Goal: Task Accomplishment & Management: Complete application form

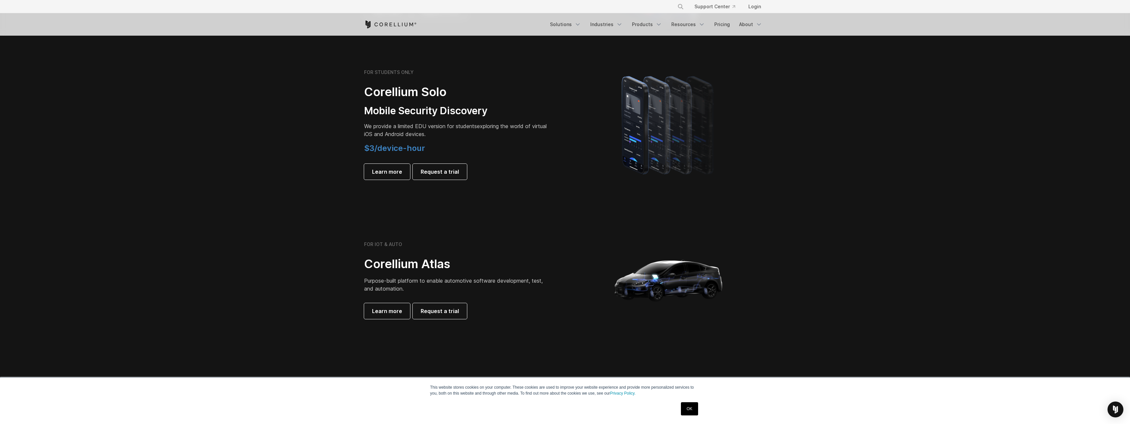
drag, startPoint x: 345, startPoint y: 129, endPoint x: 345, endPoint y: 125, distance: 3.6
click at [345, 127] on section "FOR STUDENTS ONLY Corellium Solo Mobile Security Discovery We provide a limited…" at bounding box center [565, 125] width 1130 height 158
click at [310, 199] on section "FOR STUDENTS ONLY Corellium Solo Mobile Security Discovery We provide a limited…" at bounding box center [565, 125] width 1130 height 158
click at [303, 168] on section "FOR STUDENTS ONLY Corellium Solo Mobile Security Discovery We provide a limited…" at bounding box center [565, 125] width 1130 height 158
click at [393, 171] on span "Learn more" at bounding box center [387, 172] width 30 height 8
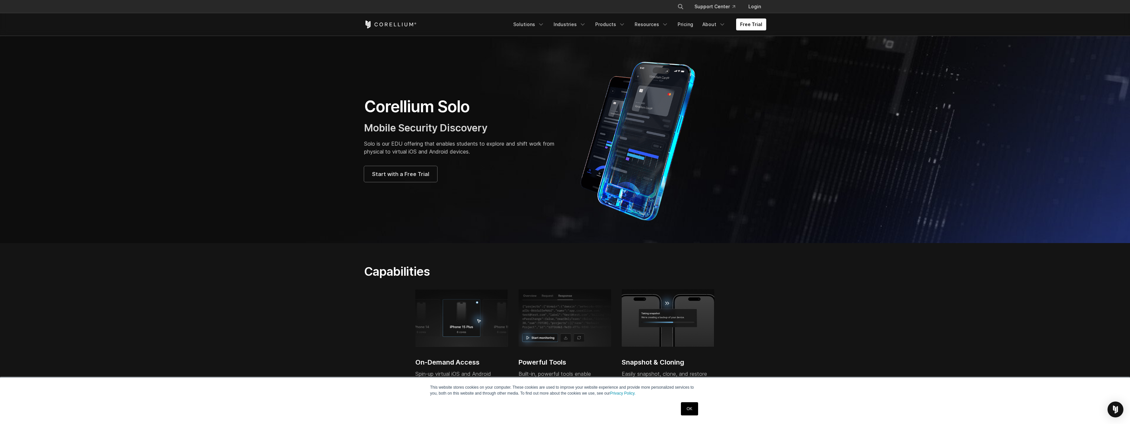
scroll to position [110, 0]
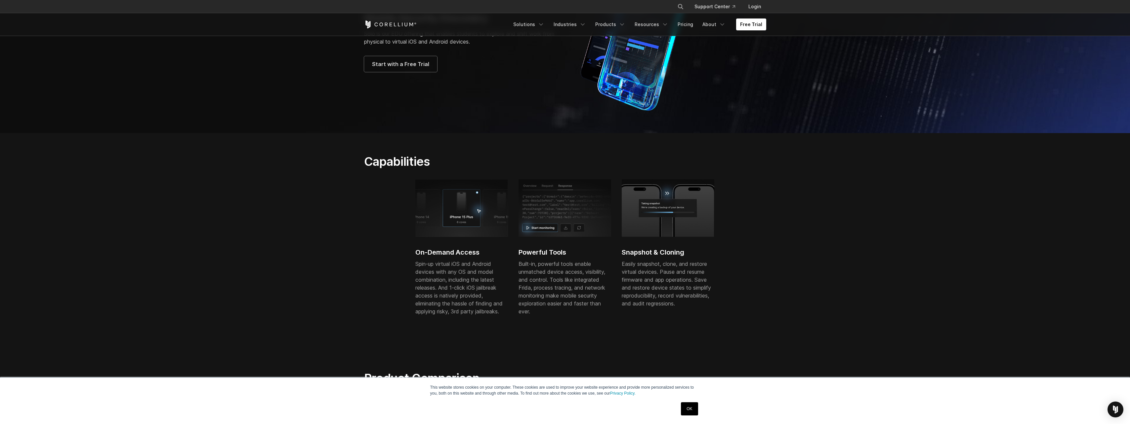
click at [427, 278] on p "Spin-up virtual iOS and Android devices with any OS and model combination, incl…" at bounding box center [461, 288] width 93 height 56
click at [460, 313] on p "Spin-up virtual iOS and Android devices with any OS and model combination, incl…" at bounding box center [461, 288] width 93 height 56
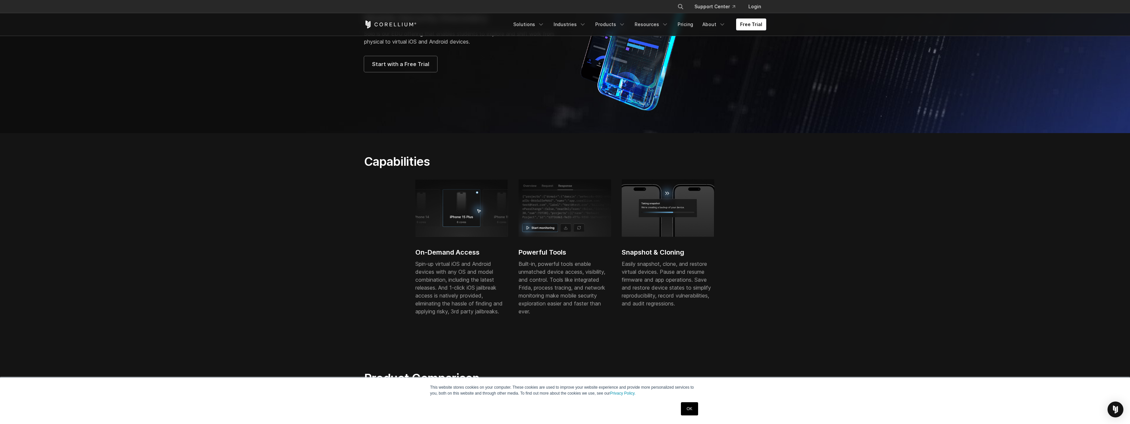
click at [460, 313] on p "Spin-up virtual iOS and Android devices with any OS and model combination, incl…" at bounding box center [461, 288] width 93 height 56
drag, startPoint x: 416, startPoint y: 262, endPoint x: 433, endPoint y: 272, distance: 19.7
click at [451, 284] on p "Spin-up virtual iOS and Android devices with any OS and model combination, incl…" at bounding box center [461, 288] width 93 height 56
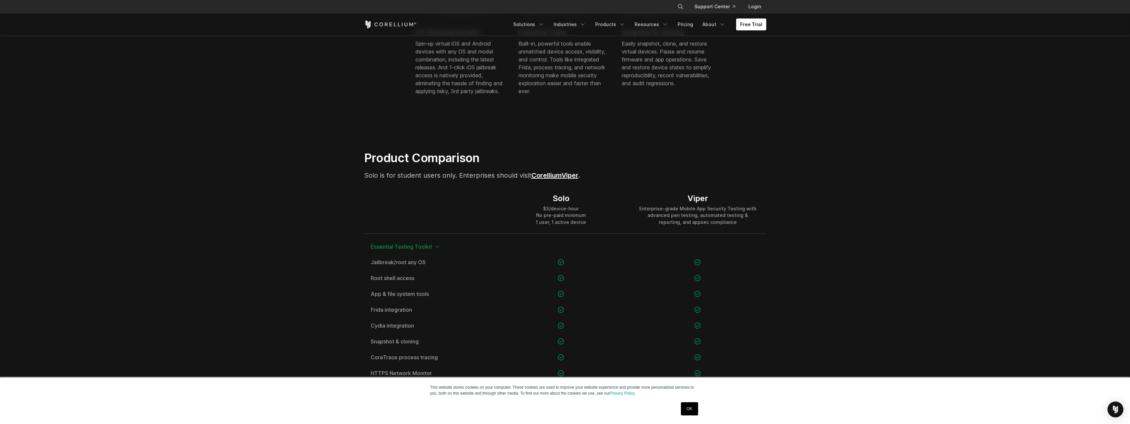
scroll to position [0, 0]
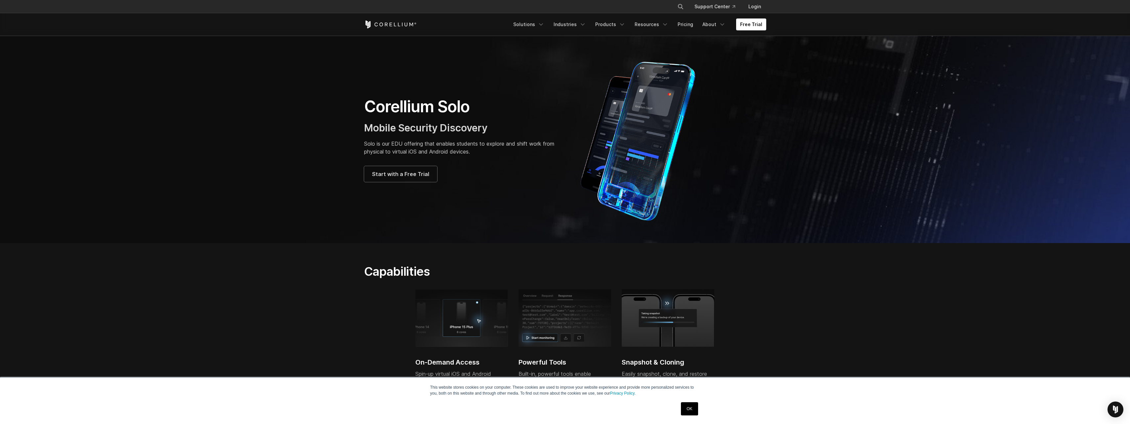
drag, startPoint x: 761, startPoint y: 269, endPoint x: 655, endPoint y: 138, distance: 169.0
click at [381, 175] on span "Start with a Free Trial" at bounding box center [400, 174] width 57 height 8
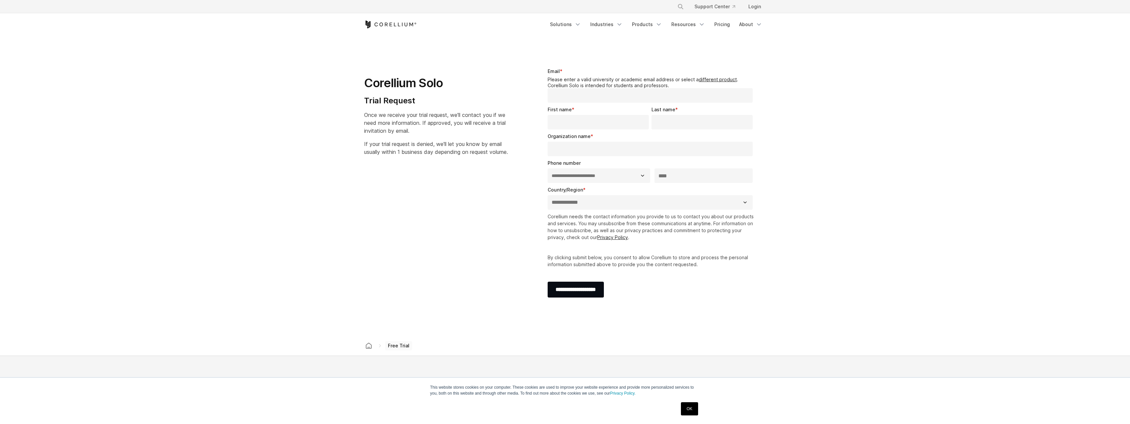
select select "**"
click at [427, 128] on p "Once we receive your trial request, we'll contact you if we need more informati…" at bounding box center [436, 123] width 144 height 24
drag, startPoint x: 427, startPoint y: 128, endPoint x: 444, endPoint y: 201, distance: 74.7
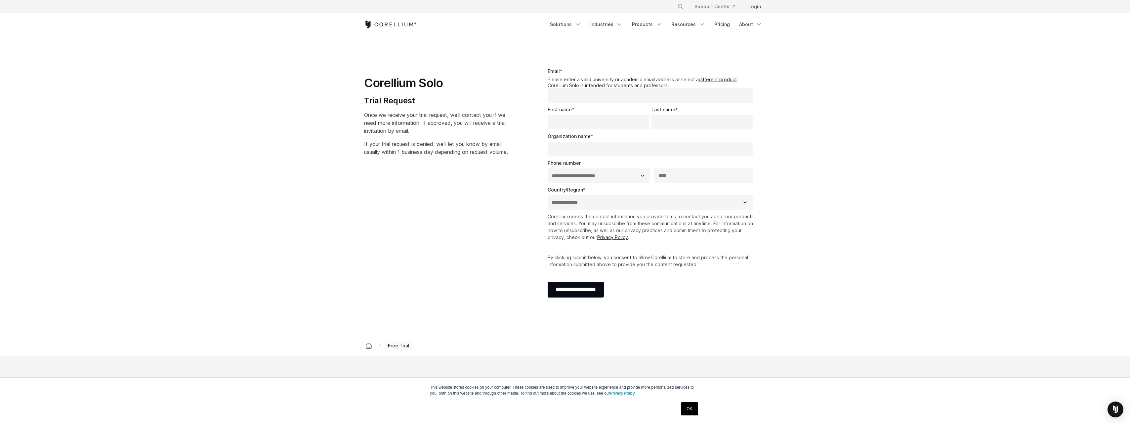
click at [444, 201] on div "**********" at bounding box center [564, 186] width 415 height 258
click at [640, 23] on link "Products" at bounding box center [647, 25] width 38 height 12
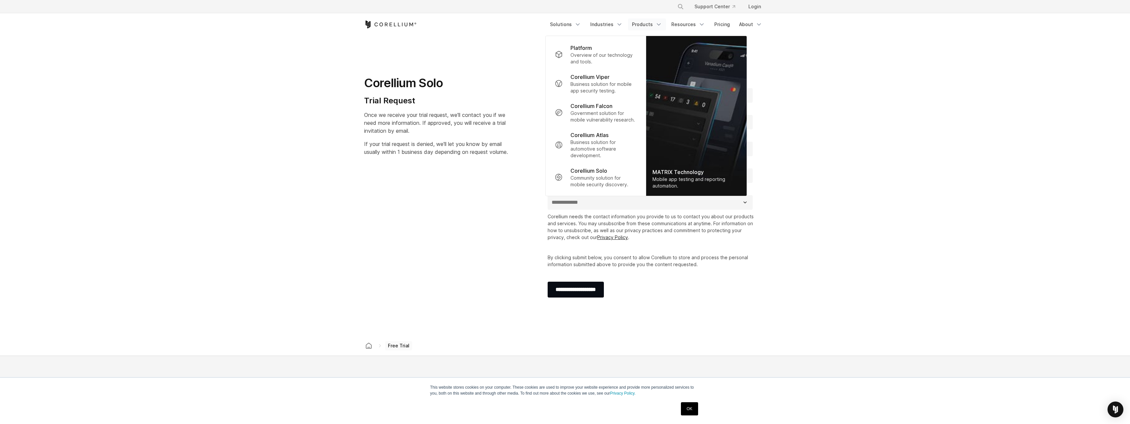
click at [604, 190] on link "Corellium Solo Community solution for mobile security discovery." at bounding box center [595, 177] width 92 height 29
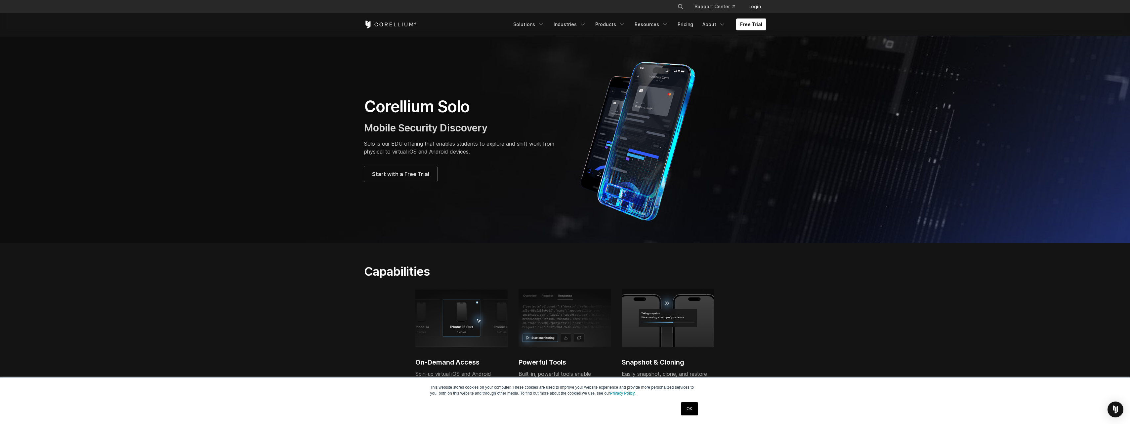
drag, startPoint x: 781, startPoint y: 274, endPoint x: 722, endPoint y: 128, distance: 157.7
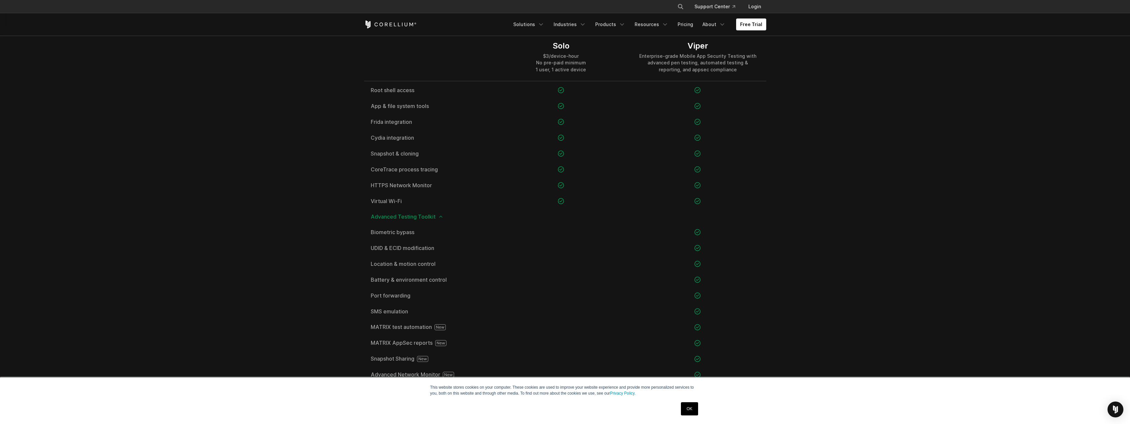
scroll to position [551, 0]
click at [433, 185] on span "Advanced Testing Toolkit" at bounding box center [565, 184] width 389 height 5
click at [439, 185] on polyline at bounding box center [440, 184] width 3 height 1
click at [439, 185] on icon at bounding box center [440, 184] width 5 height 5
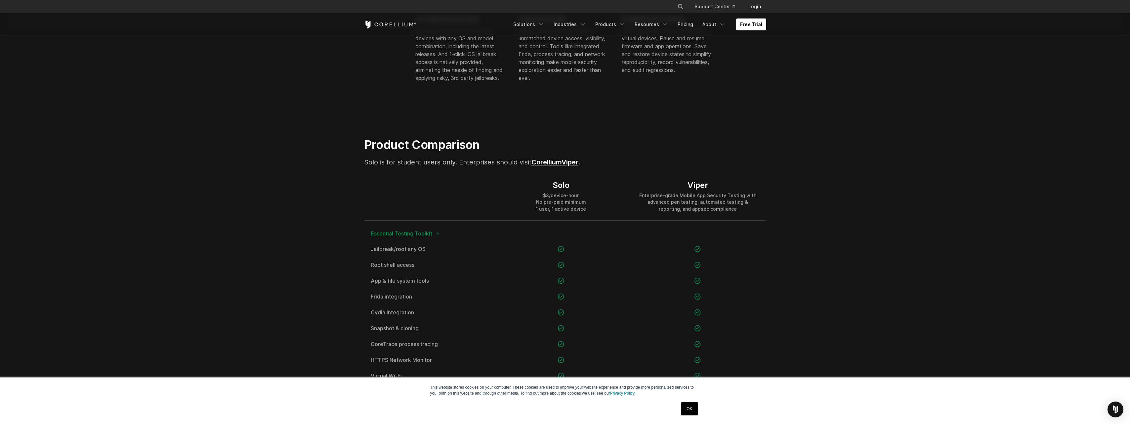
scroll to position [221, 0]
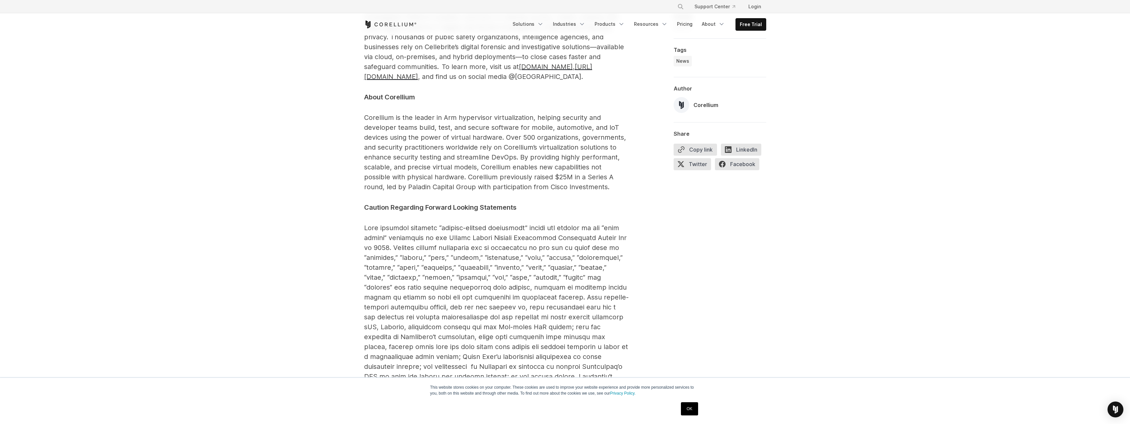
scroll to position [992, 0]
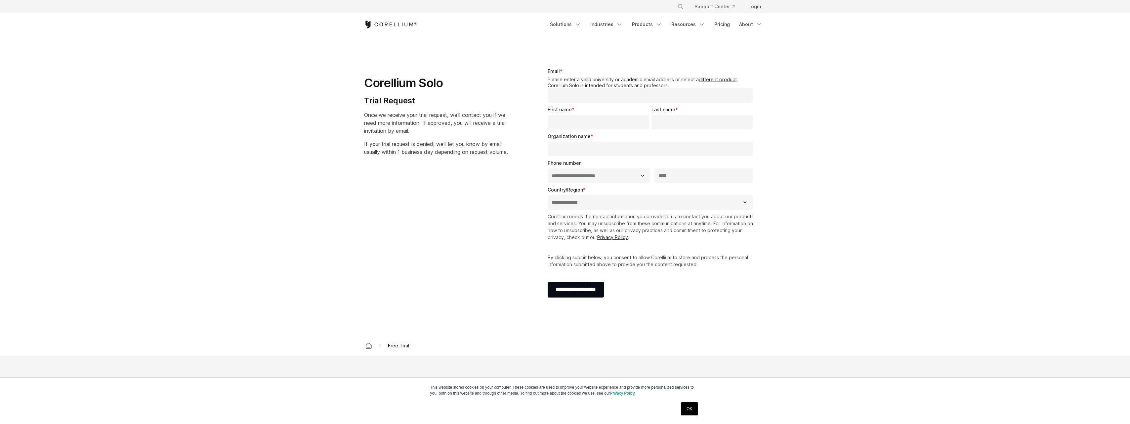
select select "**"
click at [651, 88] on legend "Please enter a valid university or academic email address or select a different…" at bounding box center [651, 83] width 208 height 12
click at [651, 89] on input "Email *" at bounding box center [649, 95] width 205 height 15
click at [642, 85] on legend "Please enter a valid university or academic email address or select a different…" at bounding box center [651, 83] width 208 height 12
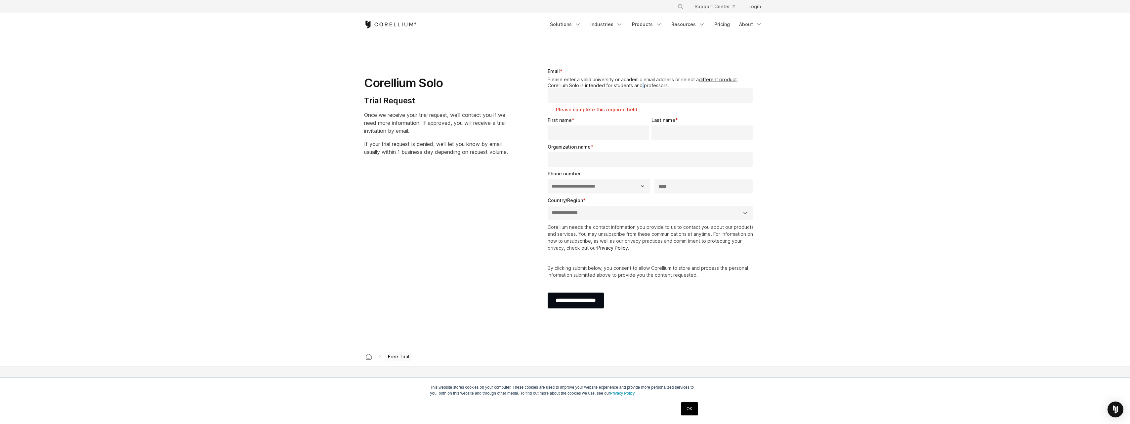
click at [642, 85] on legend "Please enter a valid university or academic email address or select a different…" at bounding box center [651, 83] width 208 height 12
click at [683, 24] on link "Resources" at bounding box center [688, 25] width 42 height 12
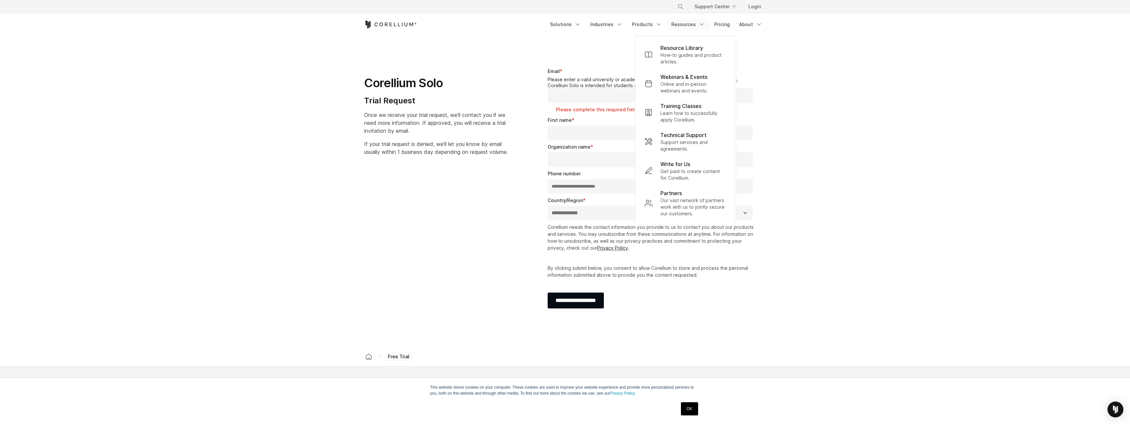
click at [650, 24] on link "Products" at bounding box center [647, 25] width 38 height 12
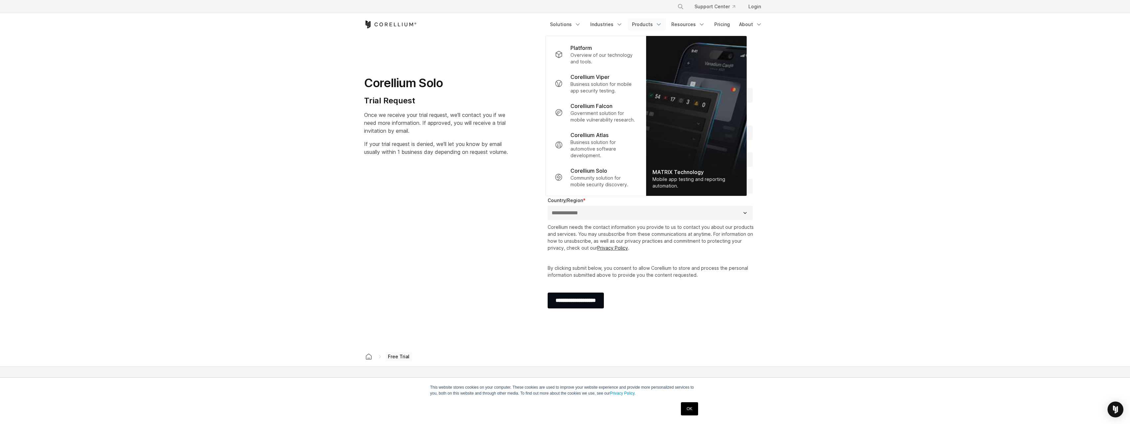
scroll to position [110, 0]
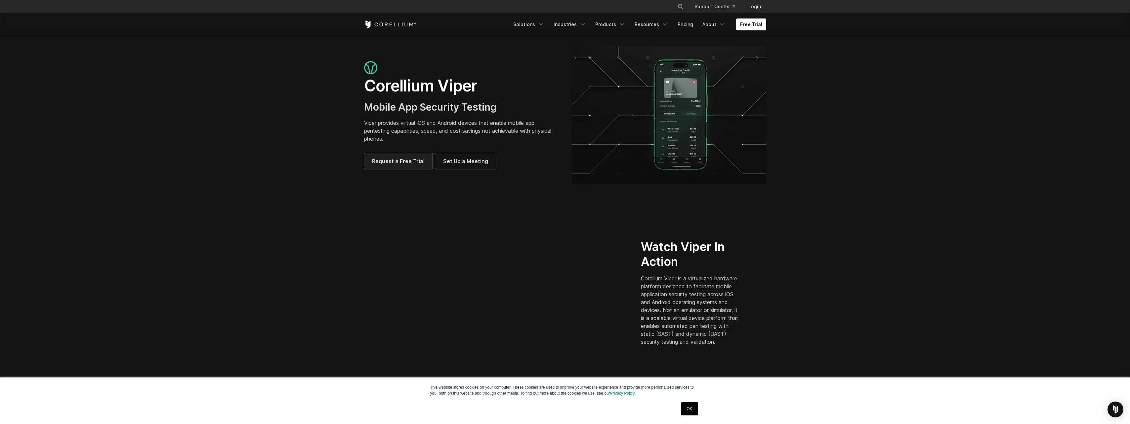
click at [412, 161] on span "Request a Free Trial" at bounding box center [398, 161] width 53 height 8
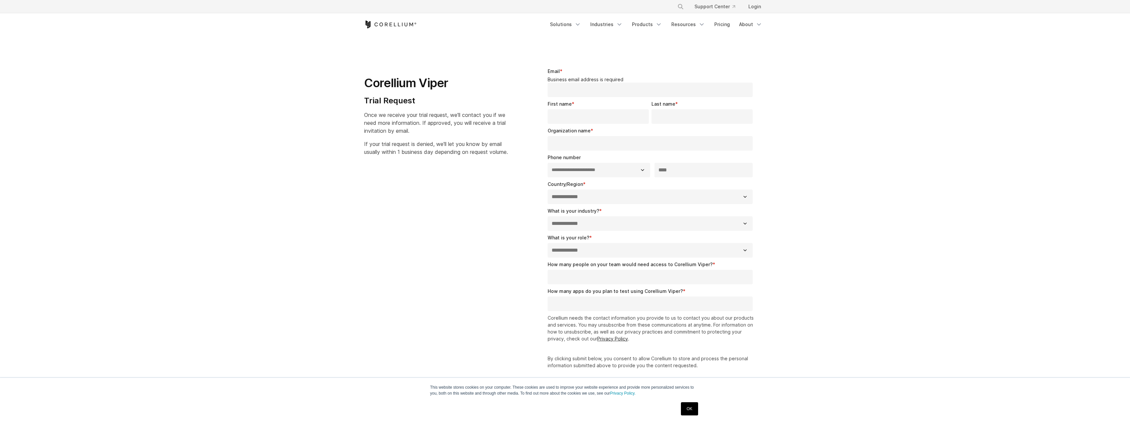
select select "**"
drag, startPoint x: 563, startPoint y: 343, endPoint x: 467, endPoint y: 99, distance: 262.7
click at [566, 87] on input "Email *" at bounding box center [649, 90] width 205 height 15
